Goal: Task Accomplishment & Management: Use online tool/utility

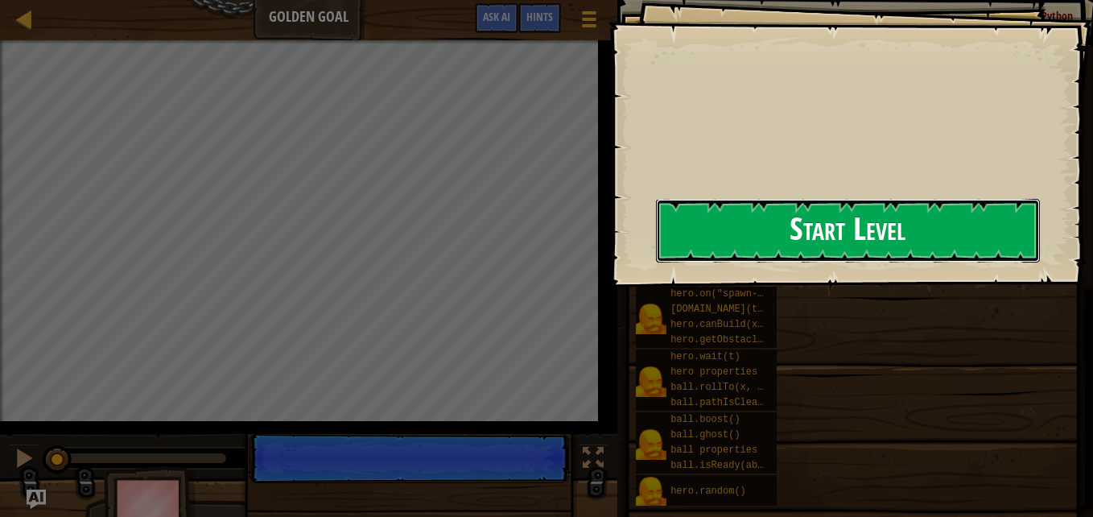
click at [656, 231] on button "Start Level" at bounding box center [848, 231] width 384 height 64
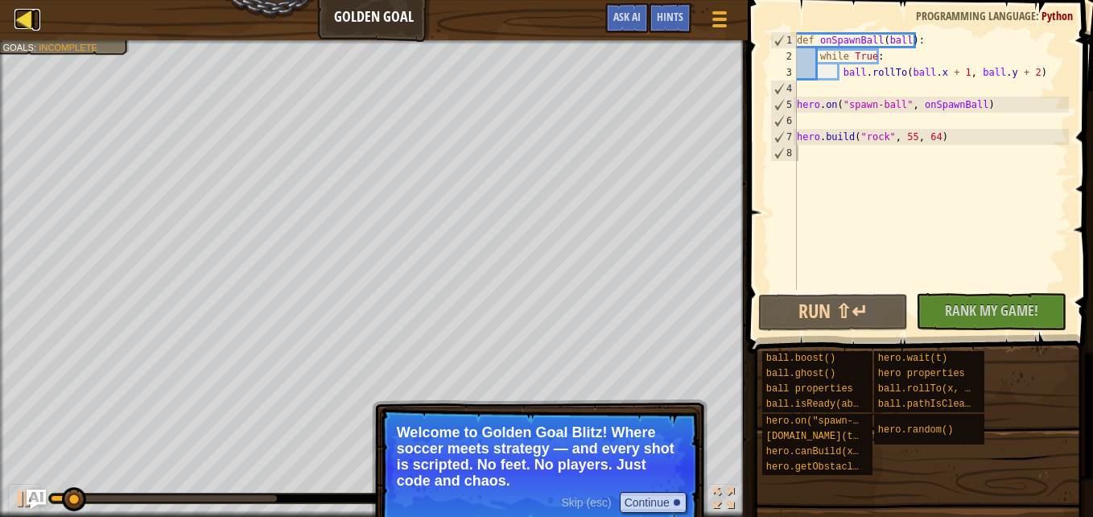
click at [23, 23] on div at bounding box center [24, 19] width 20 height 20
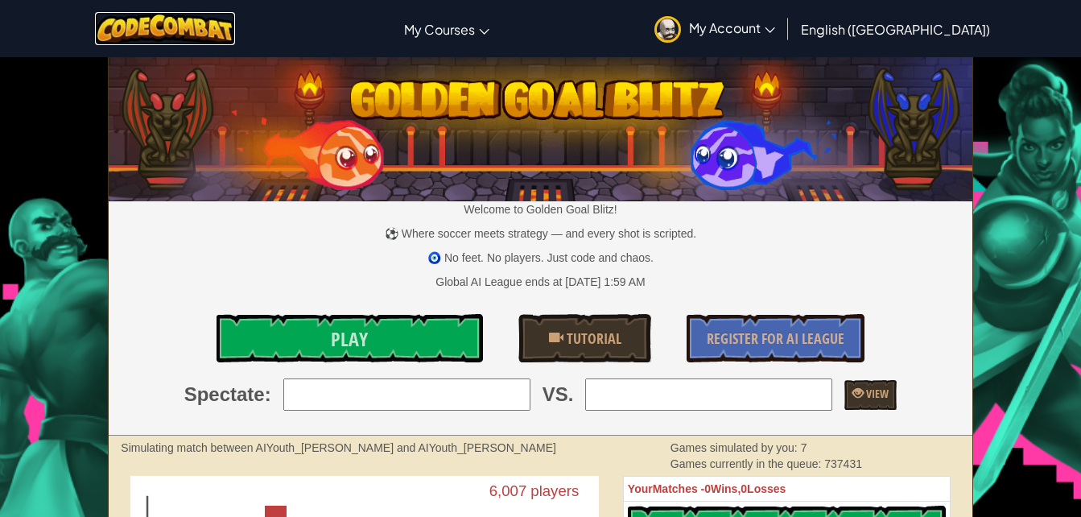
click at [168, 27] on img at bounding box center [165, 28] width 141 height 33
